Goal: Communication & Community: Answer question/provide support

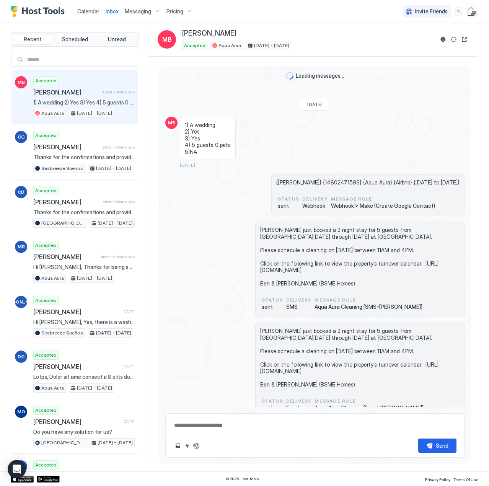
scroll to position [1285, 0]
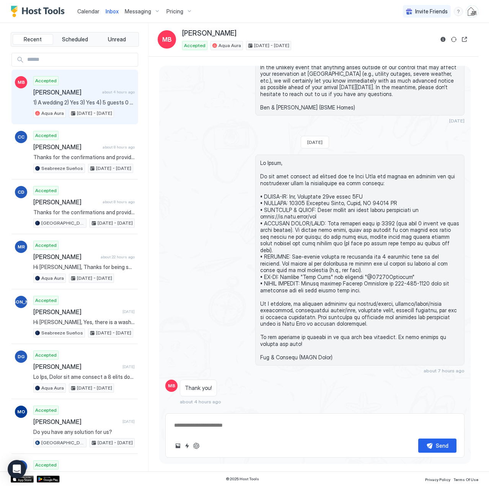
click at [92, 12] on span "Calendar" at bounding box center [88, 11] width 22 height 7
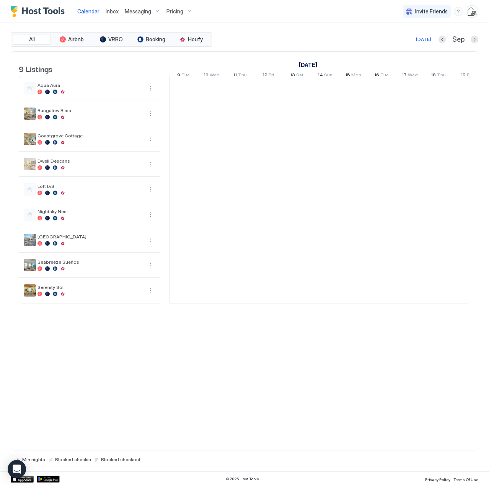
scroll to position [0, 425]
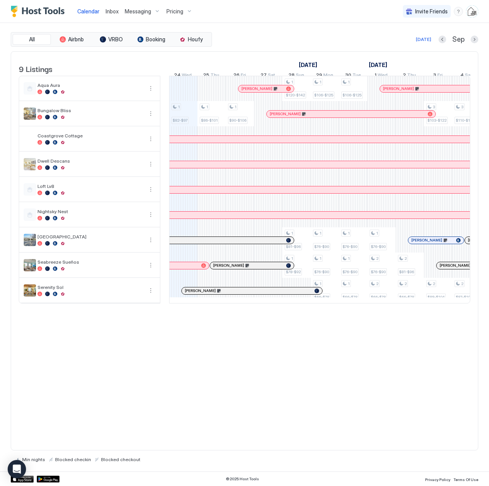
click at [117, 11] on span "Inbox" at bounding box center [112, 11] width 13 height 7
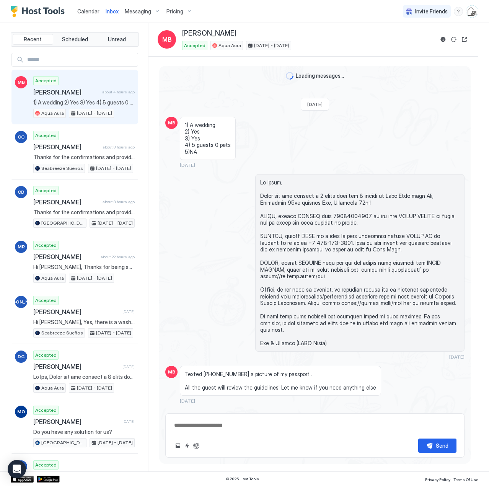
scroll to position [1285, 0]
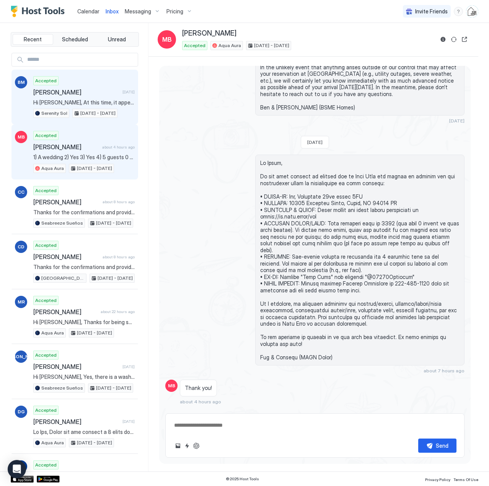
click at [86, 100] on span "Hi [PERSON_NAME], At this time, it appears we are able to accommodate your requ…" at bounding box center [83, 102] width 101 height 7
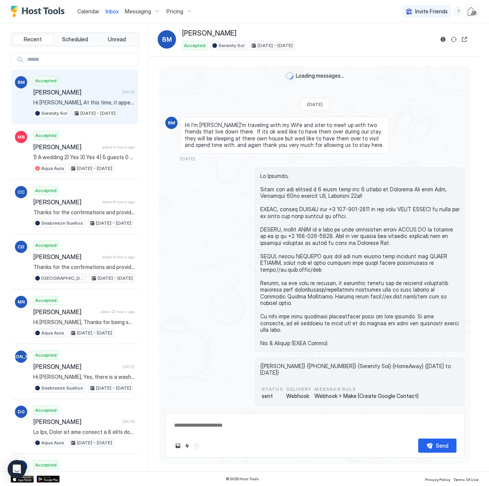
scroll to position [795, 0]
